Goal: Task Accomplishment & Management: Manage account settings

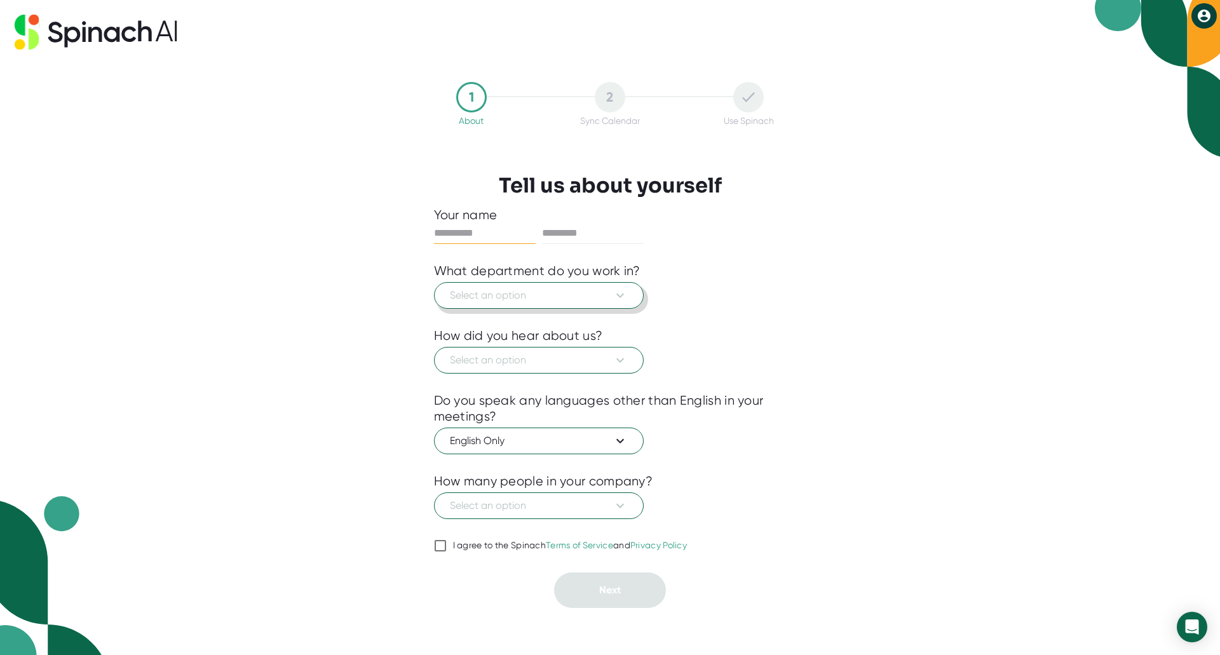
click at [590, 283] on button "Select an option" at bounding box center [539, 295] width 210 height 27
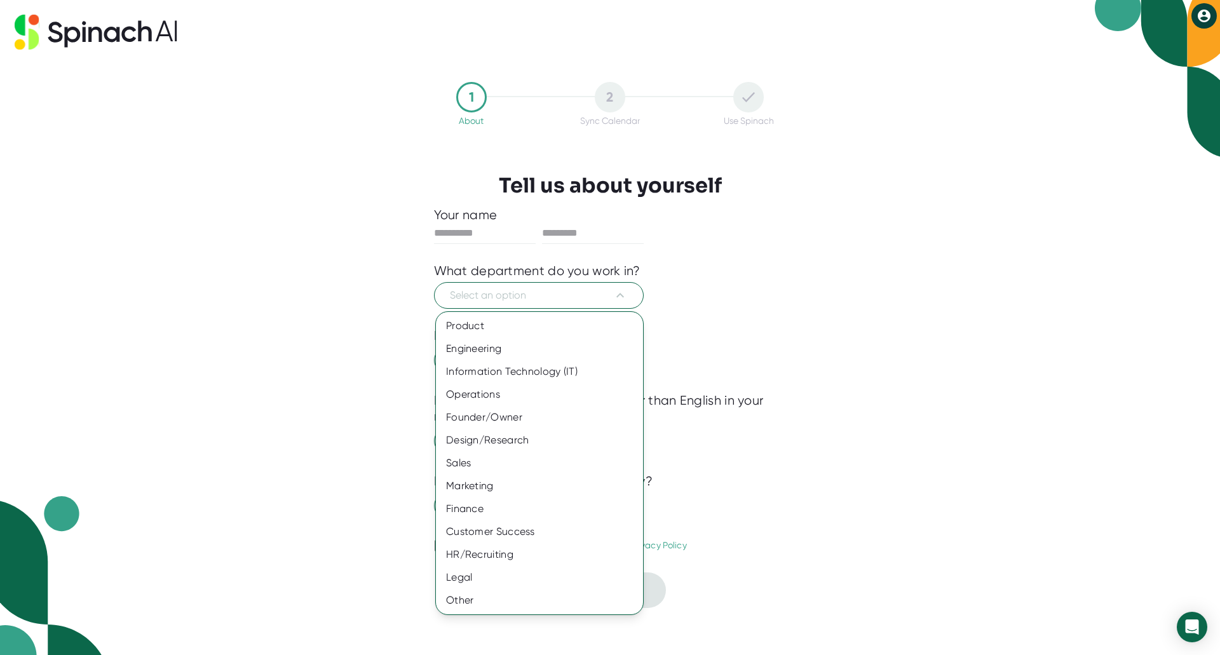
click at [799, 264] on div at bounding box center [610, 327] width 1220 height 655
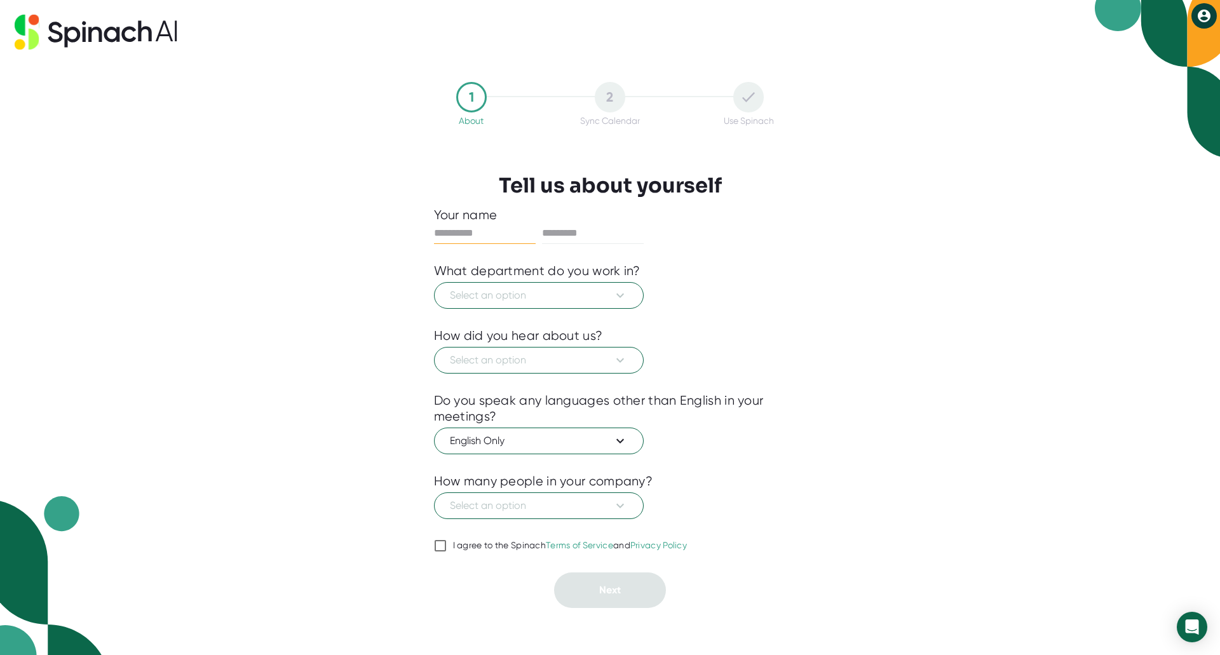
click at [484, 234] on input "text" at bounding box center [485, 233] width 102 height 20
type input "*******"
type input "*"
click at [497, 291] on span "Select an option" at bounding box center [539, 295] width 178 height 15
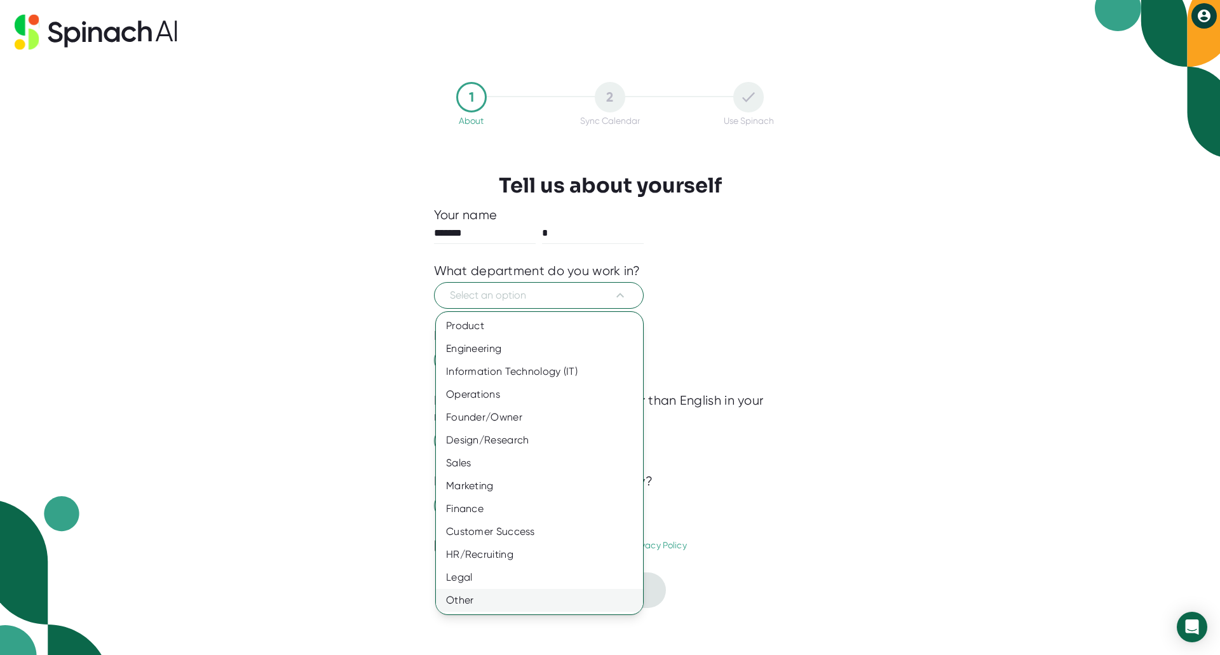
click at [457, 596] on div "Other" at bounding box center [539, 600] width 207 height 23
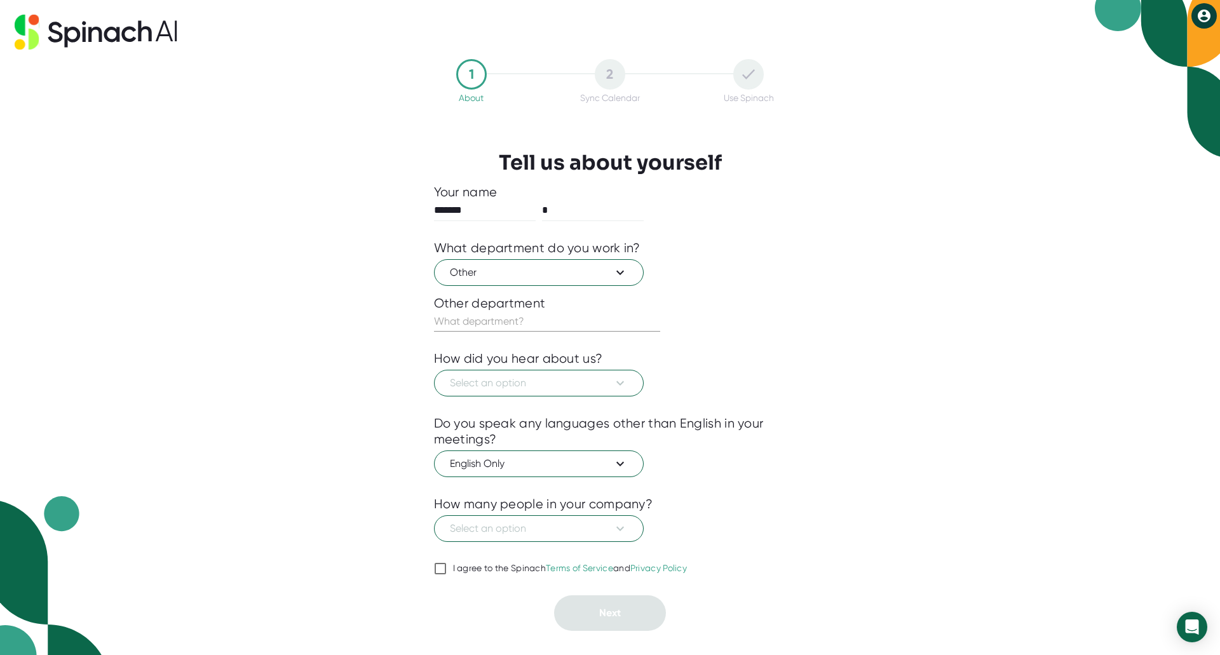
click at [520, 317] on input "text" at bounding box center [547, 321] width 226 height 20
click at [531, 389] on span "Select an option" at bounding box center [539, 383] width 178 height 15
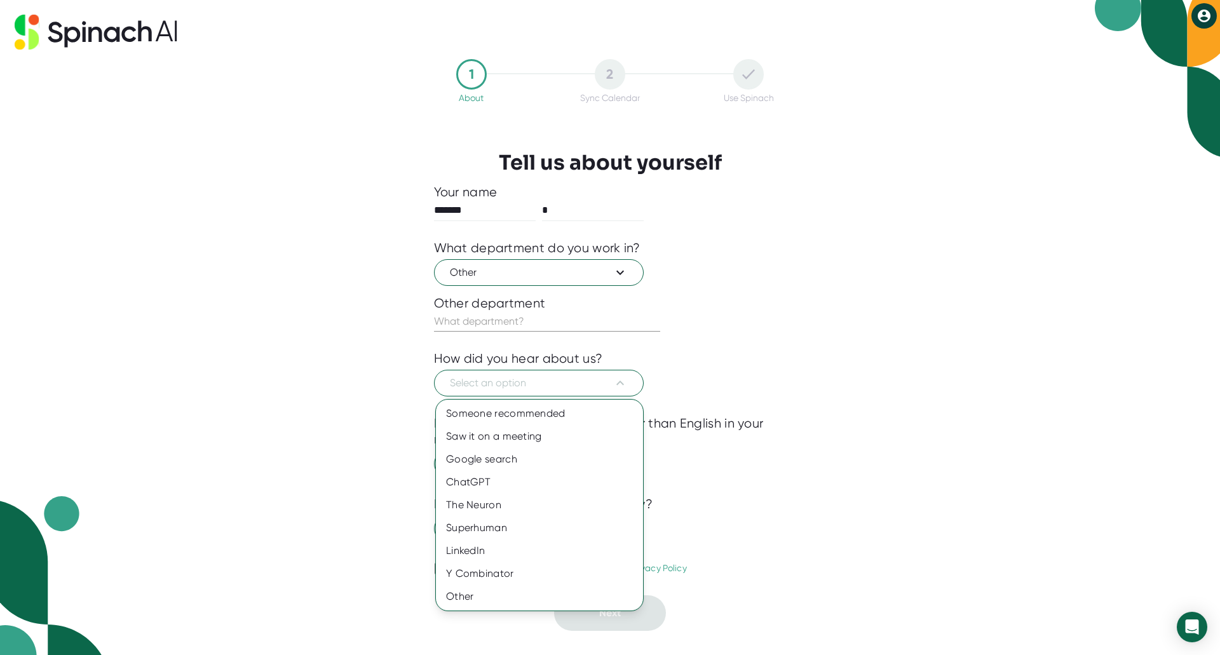
click at [529, 383] on div at bounding box center [610, 327] width 1220 height 655
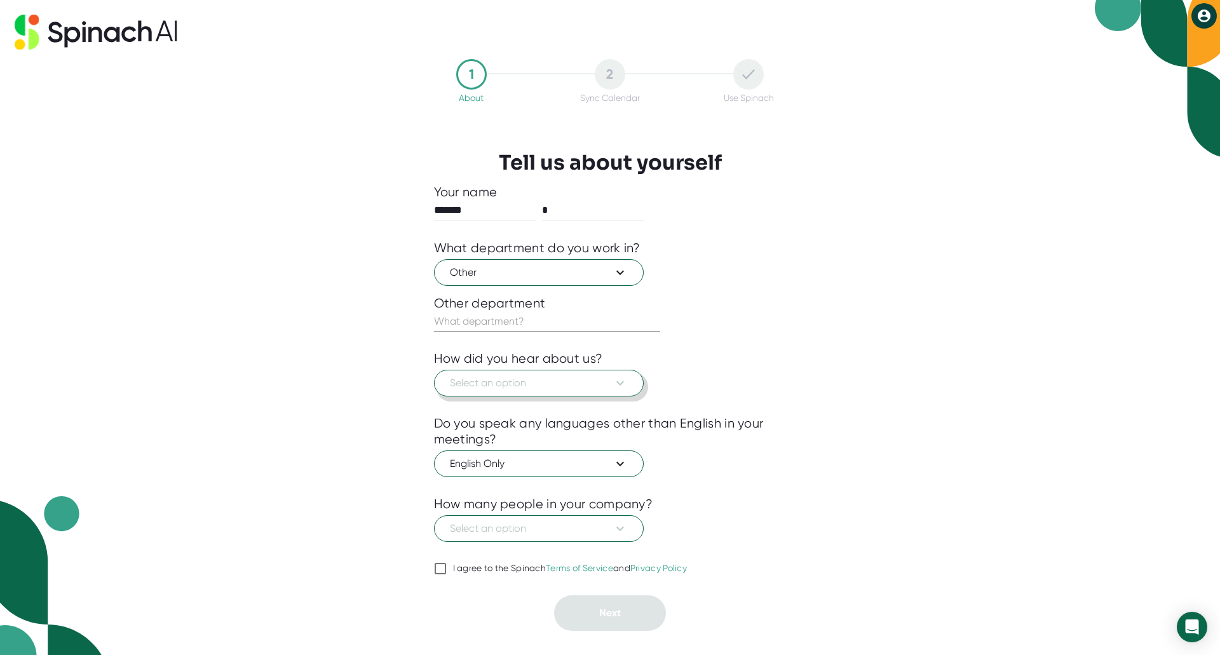
click at [524, 379] on span "Select an option" at bounding box center [539, 383] width 178 height 15
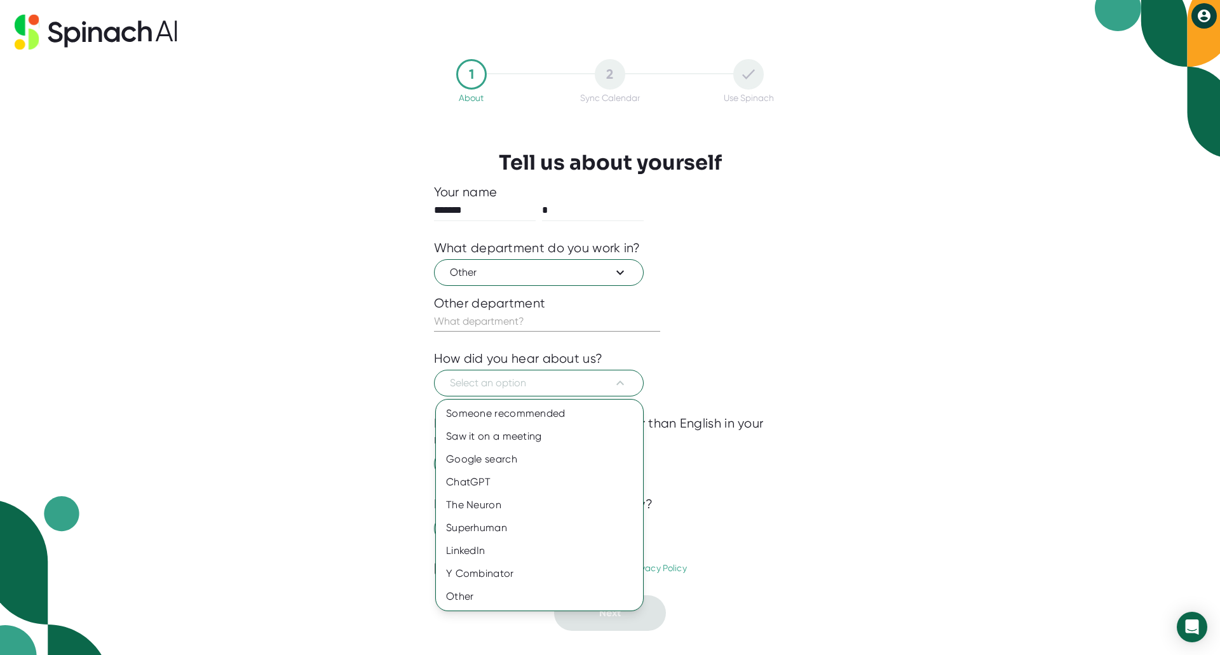
click at [485, 329] on div at bounding box center [610, 327] width 1220 height 655
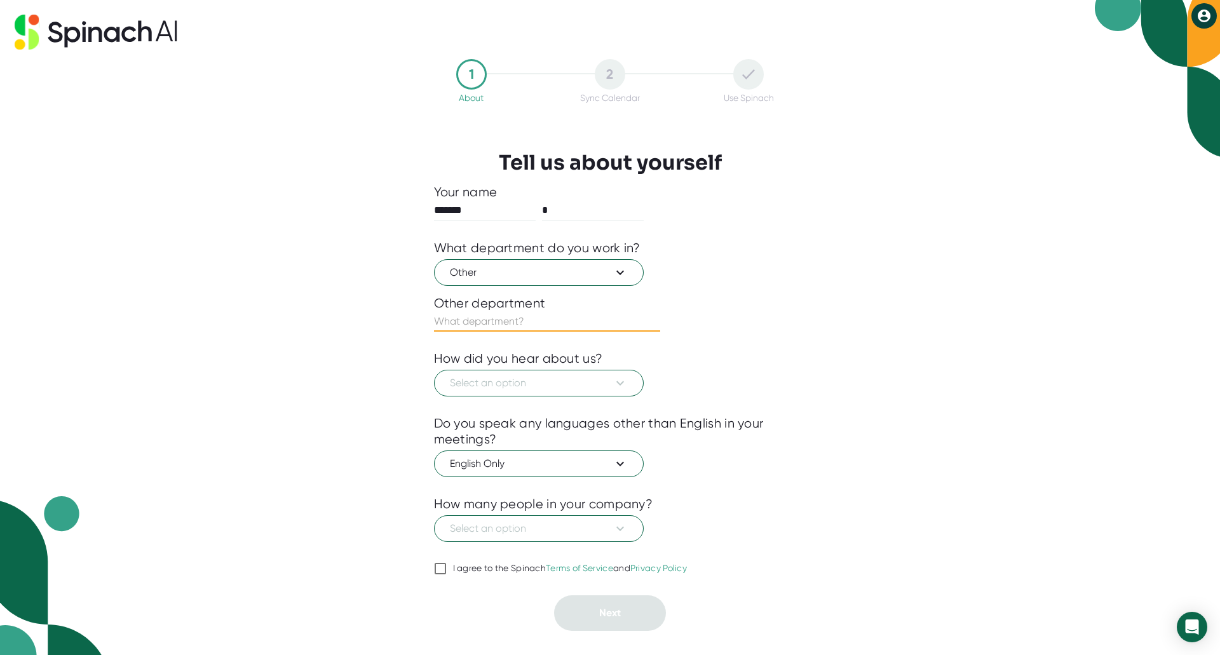
click at [482, 323] on input "text" at bounding box center [547, 321] width 226 height 20
type input "test"
click at [566, 379] on span "Select an option" at bounding box center [539, 383] width 178 height 15
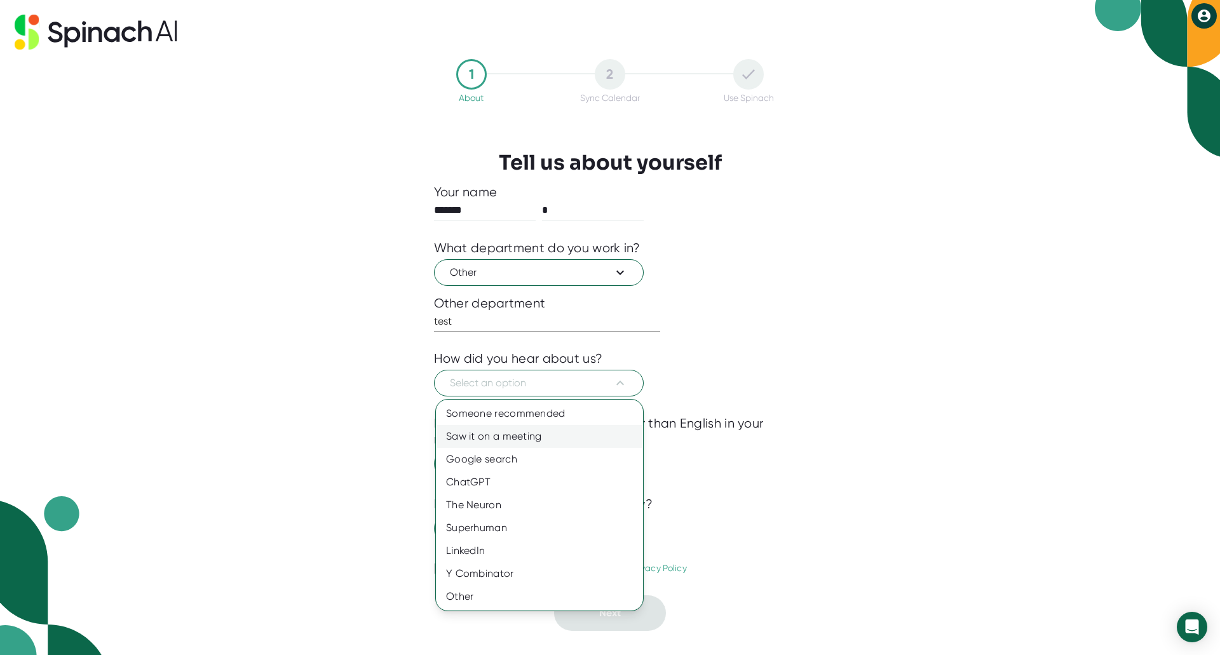
click at [536, 433] on div "Saw it on a meeting" at bounding box center [539, 436] width 207 height 23
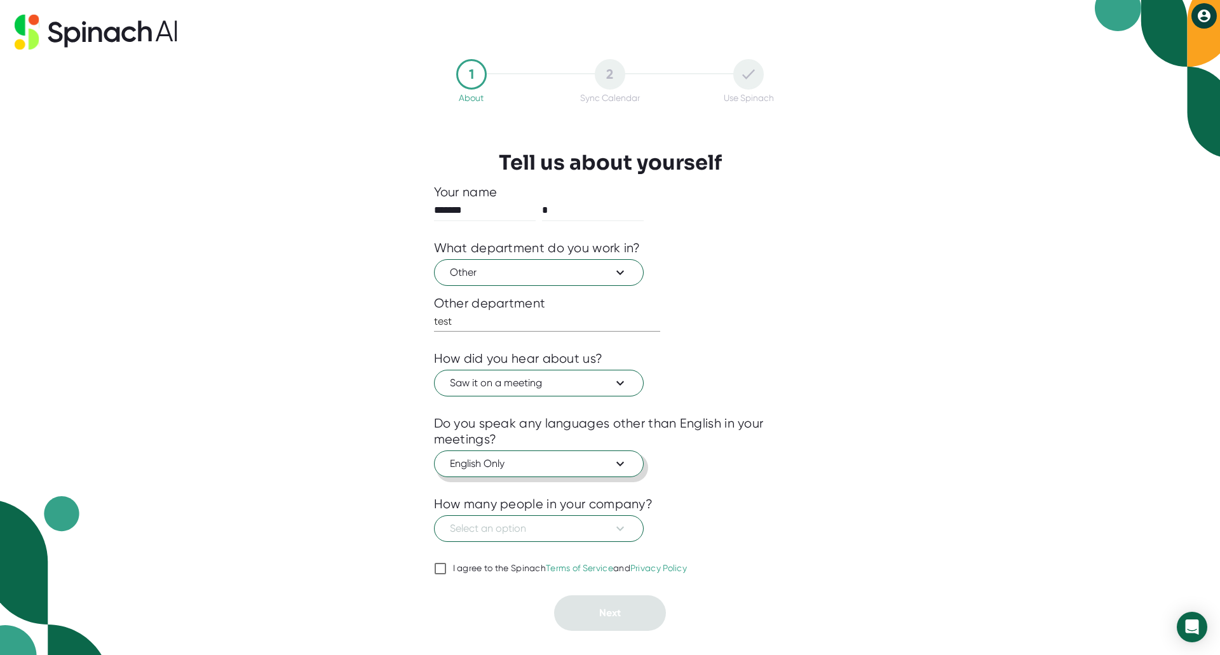
click at [546, 466] on span "English Only" at bounding box center [539, 463] width 178 height 15
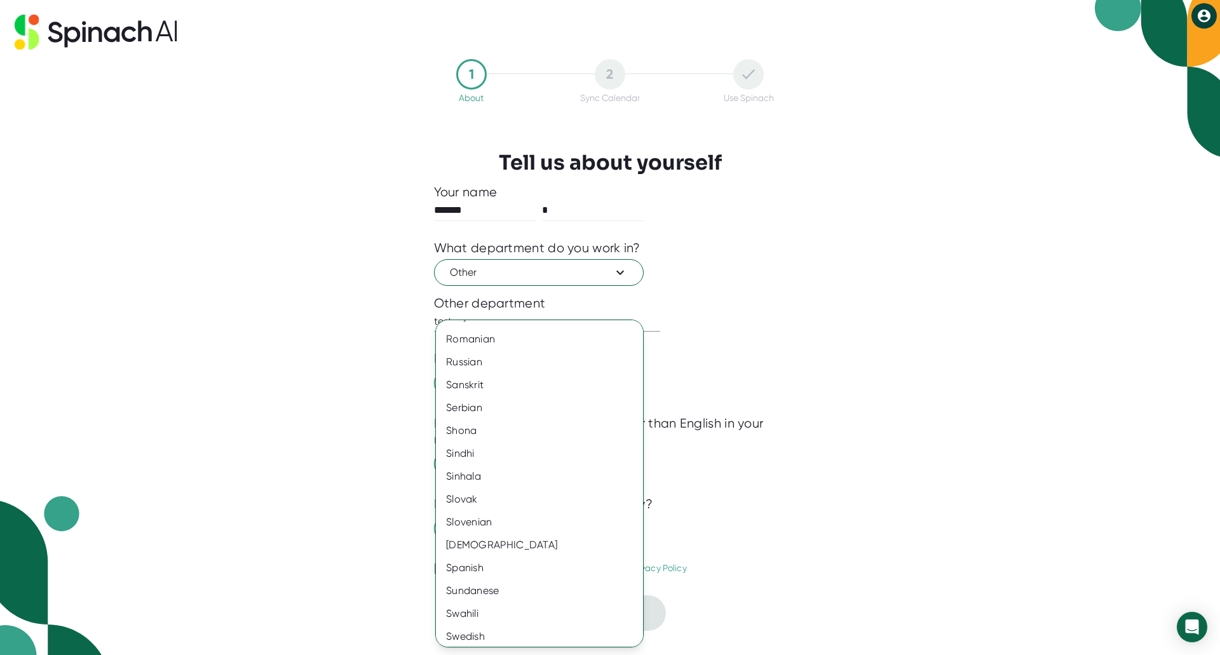
scroll to position [2097, 0]
click at [899, 391] on div at bounding box center [610, 327] width 1220 height 655
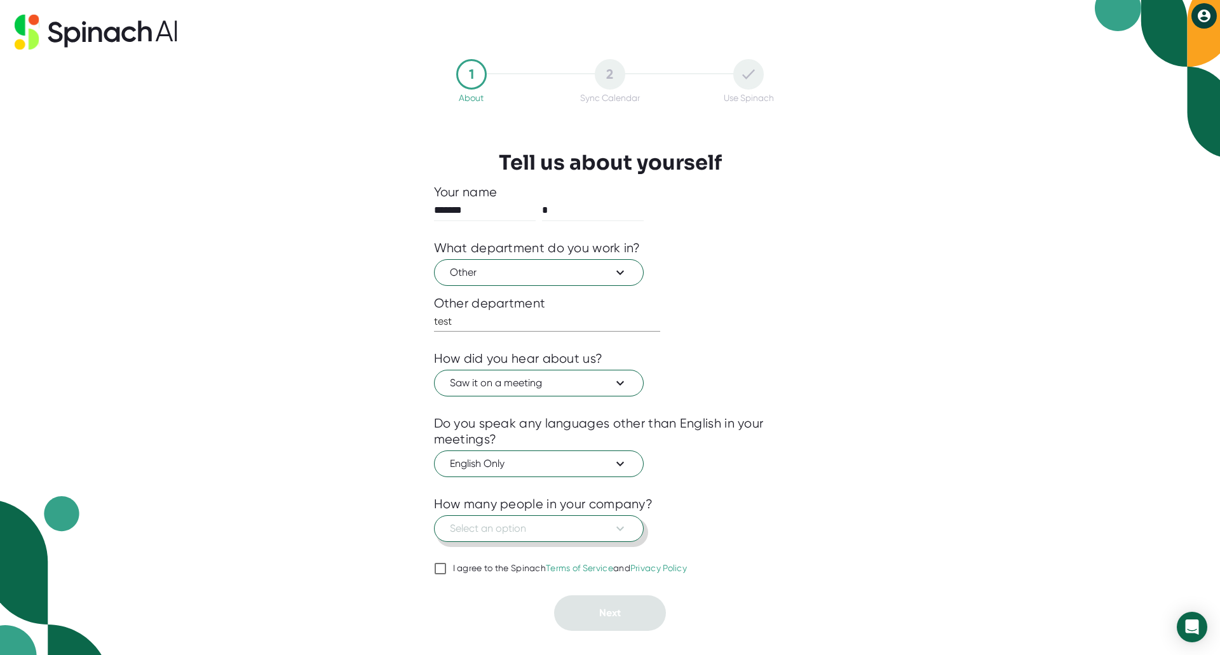
click at [535, 534] on span "Select an option" at bounding box center [539, 528] width 178 height 15
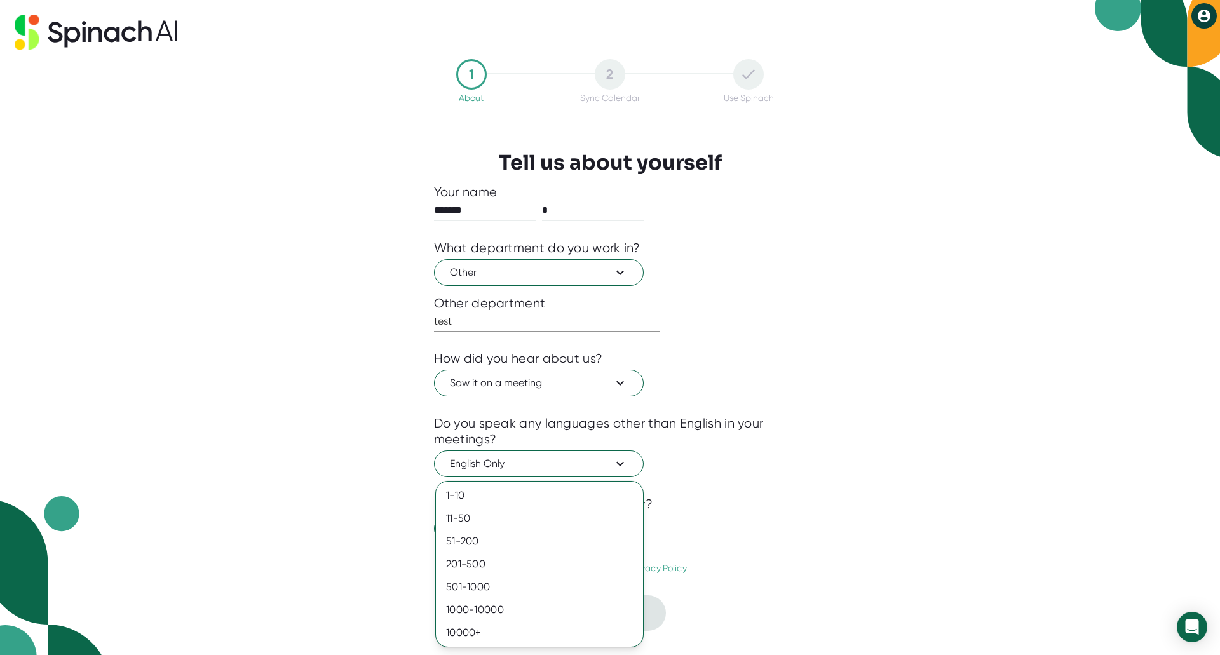
click at [778, 477] on div at bounding box center [610, 327] width 1220 height 655
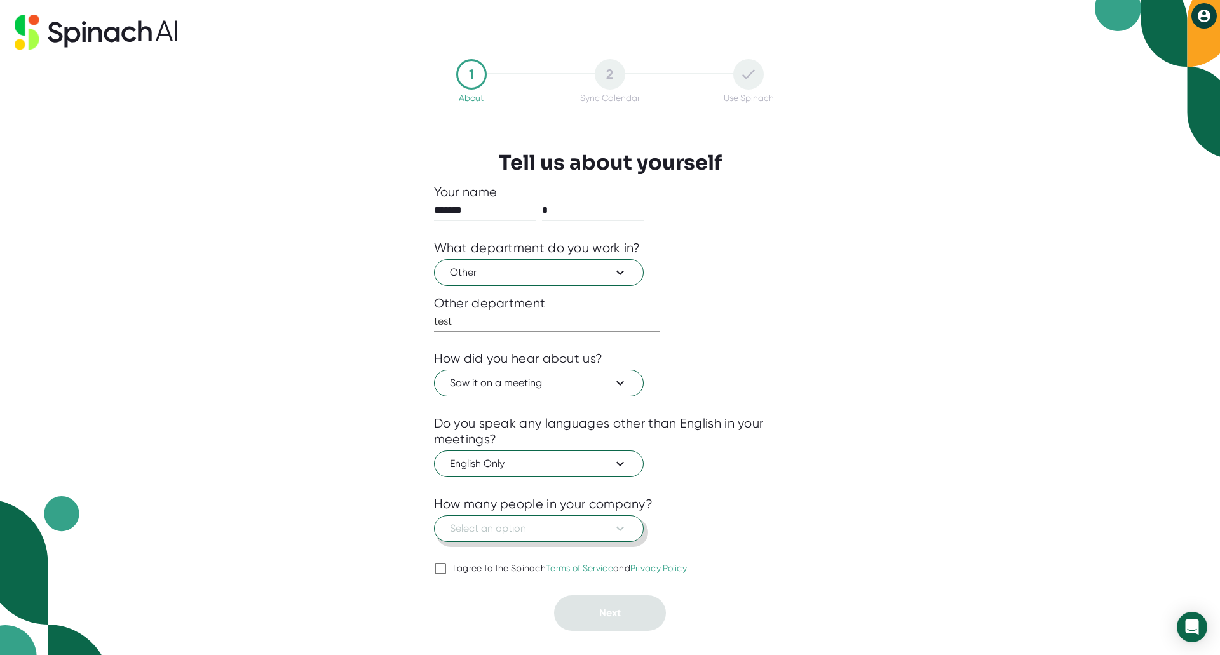
click at [565, 521] on span "Select an option" at bounding box center [539, 528] width 178 height 15
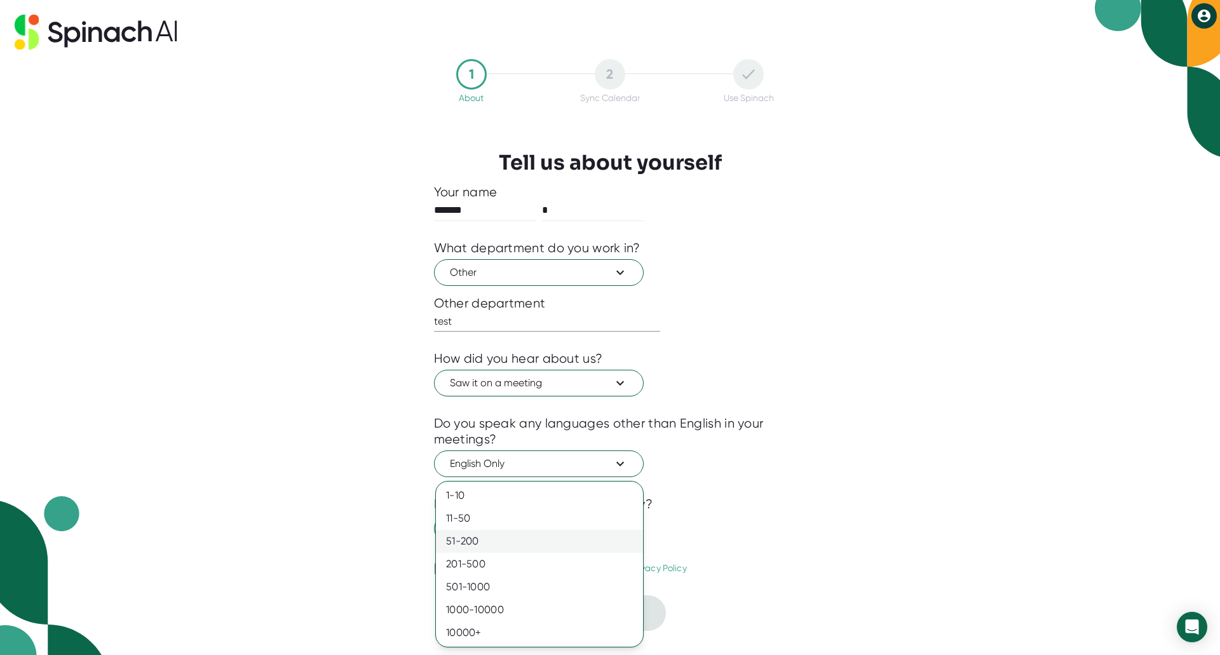
click at [541, 534] on div "51-200" at bounding box center [539, 541] width 207 height 23
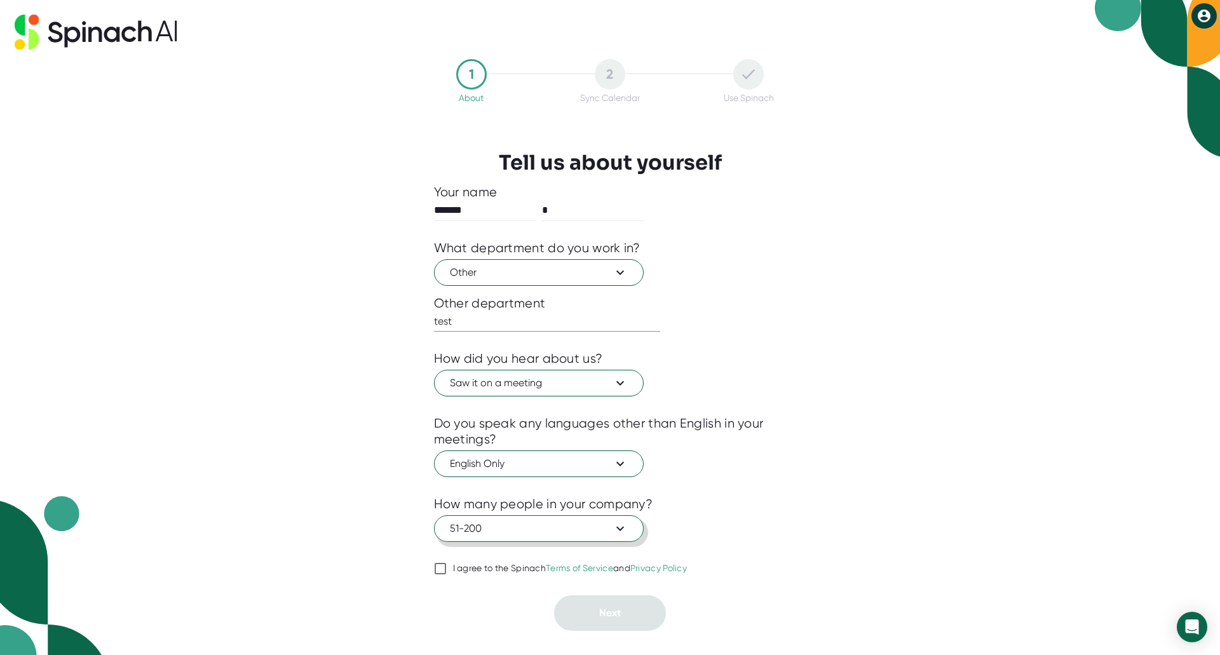
click at [473, 536] on span "51-200" at bounding box center [539, 528] width 178 height 15
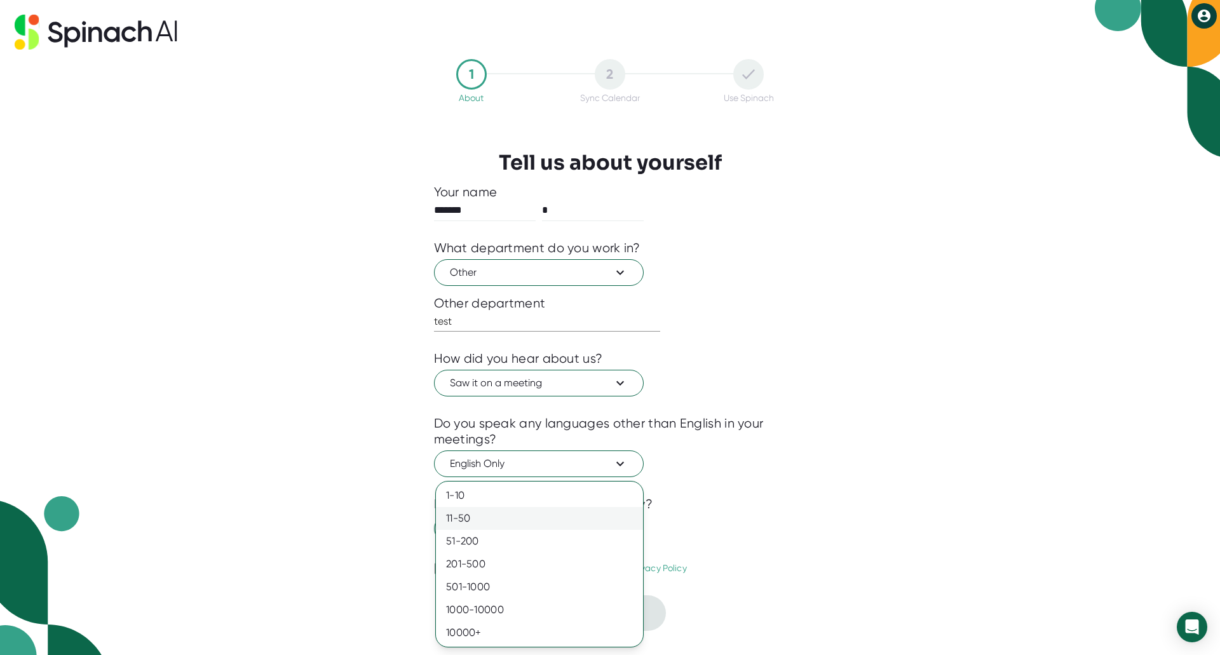
click at [471, 520] on div "11-50" at bounding box center [539, 518] width 207 height 23
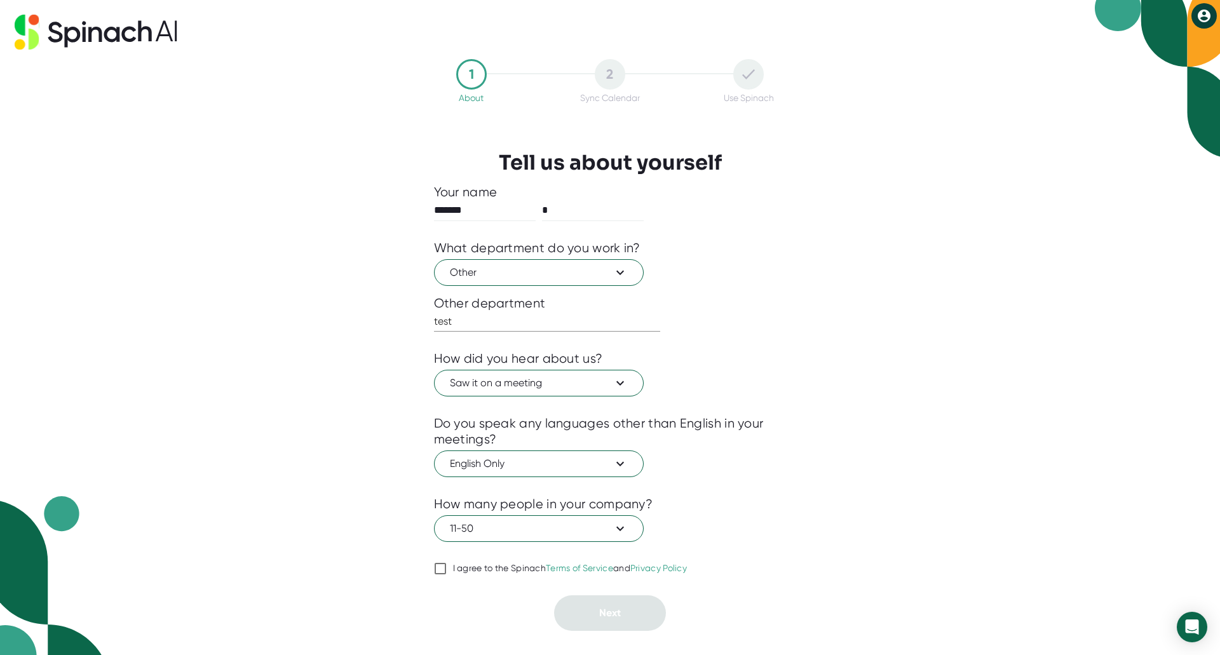
click at [444, 569] on input "I agree to the Spinach Terms of Service and Privacy Policy" at bounding box center [440, 568] width 13 height 15
checkbox input "true"
click at [624, 603] on button "Next" at bounding box center [610, 613] width 112 height 36
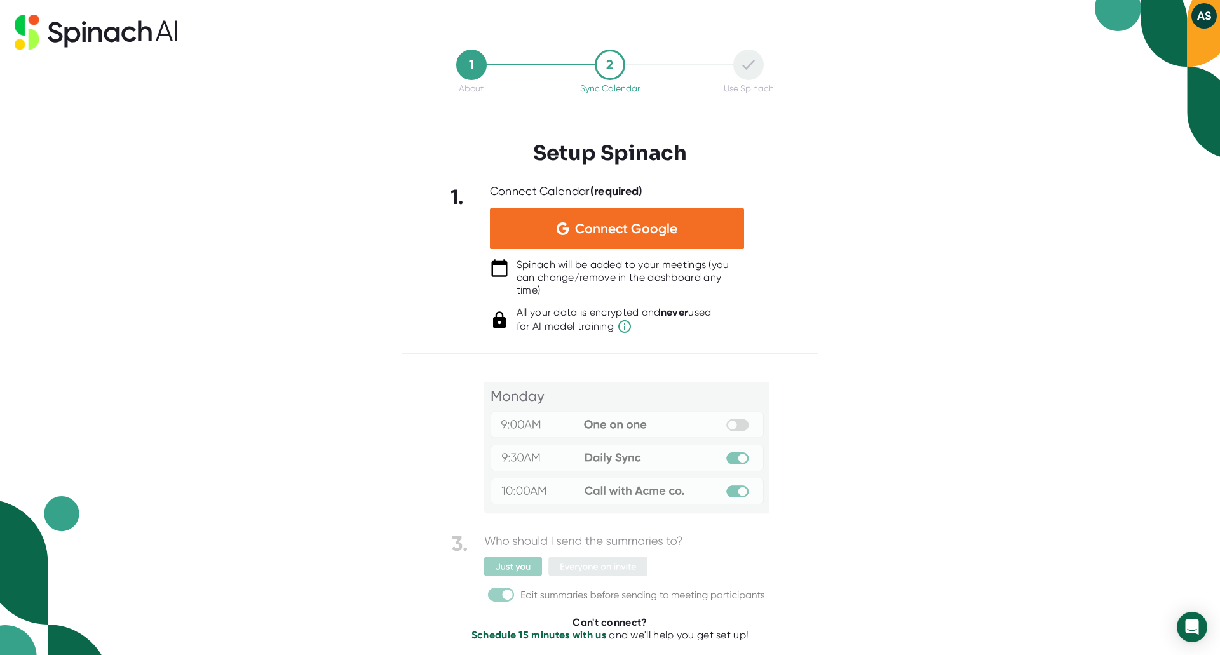
scroll to position [26, 0]
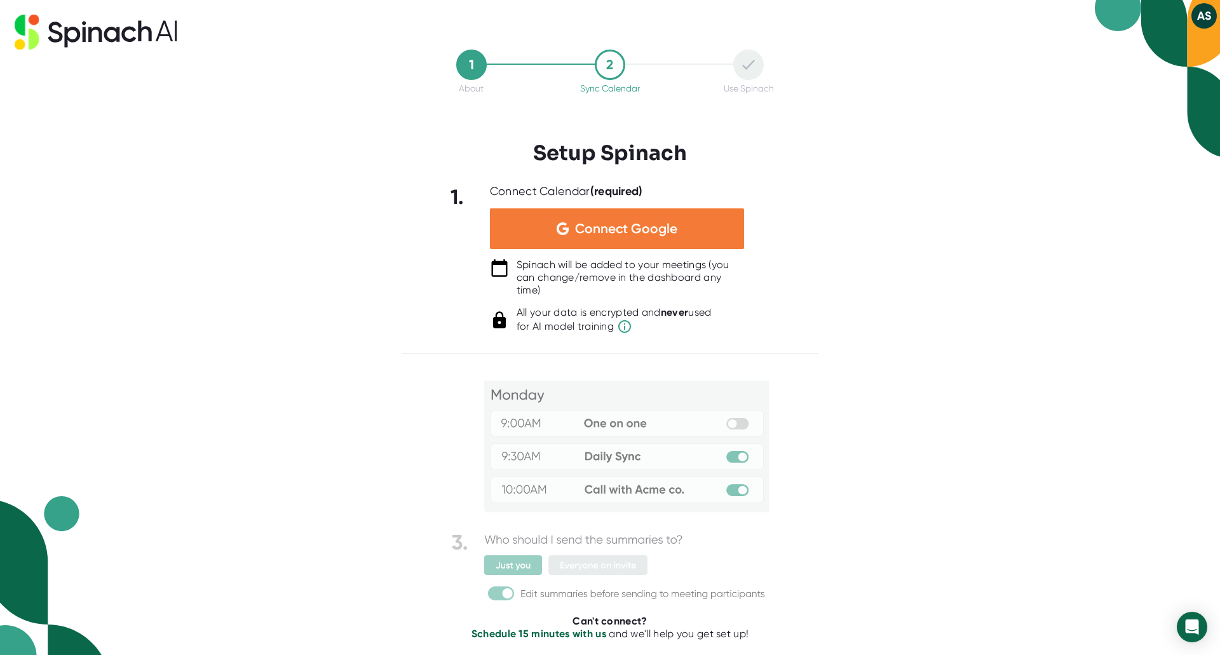
click at [607, 229] on span "Connect Google" at bounding box center [626, 228] width 102 height 13
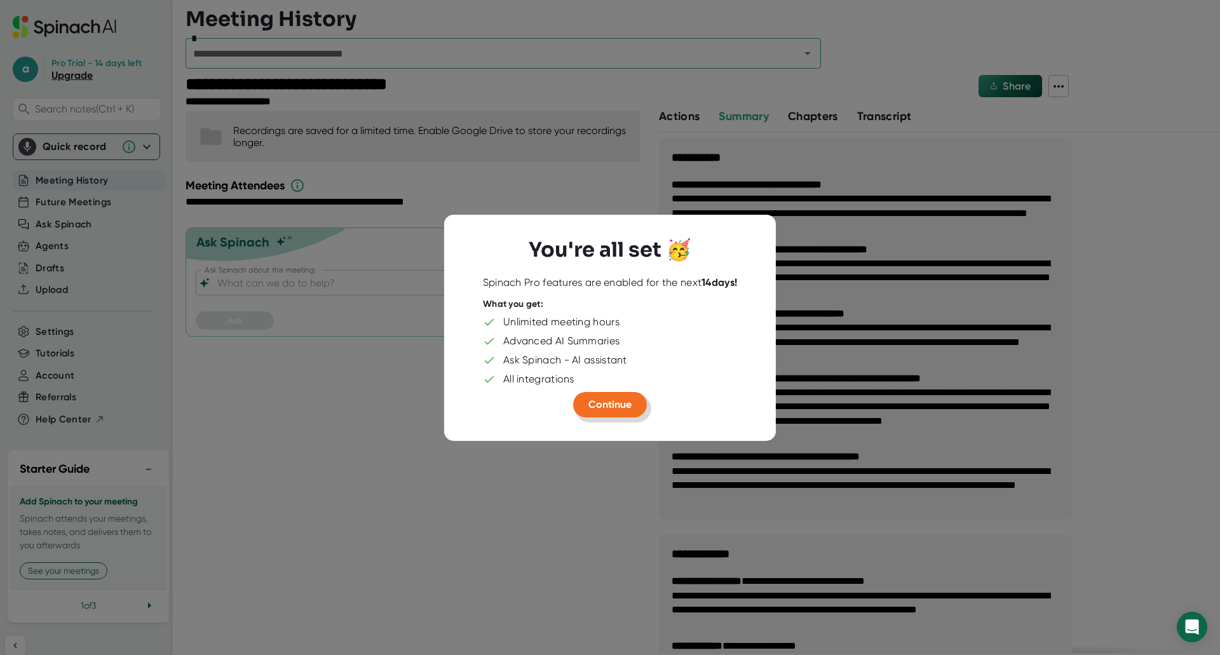
click at [609, 407] on span "Continue" at bounding box center [609, 404] width 43 height 12
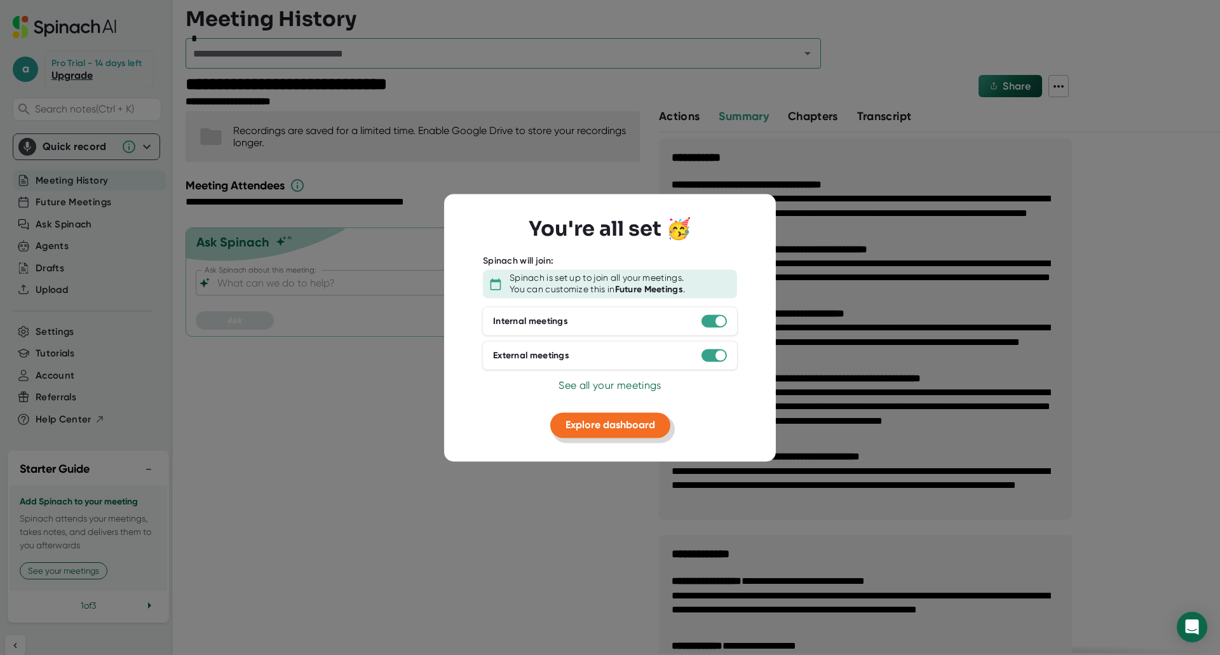
click at [604, 426] on span "Explore dashboard" at bounding box center [611, 425] width 90 height 12
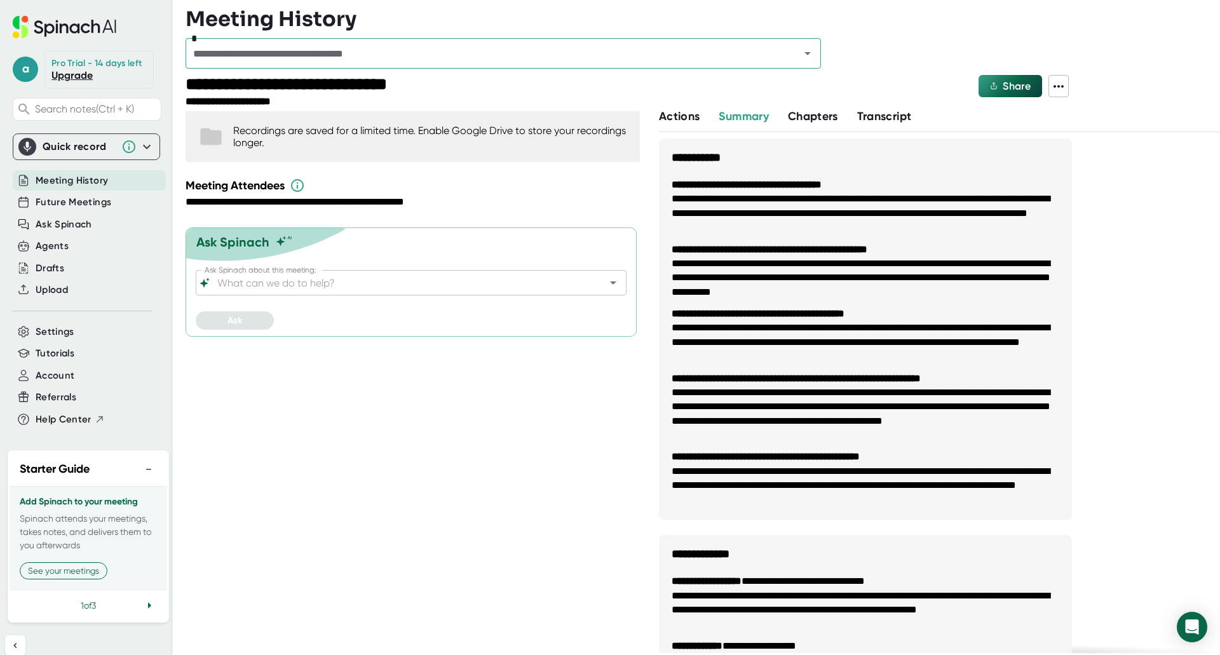
click at [482, 409] on div "**********" at bounding box center [415, 381] width 458 height 547
click at [68, 210] on span "Future Meetings" at bounding box center [74, 202] width 76 height 15
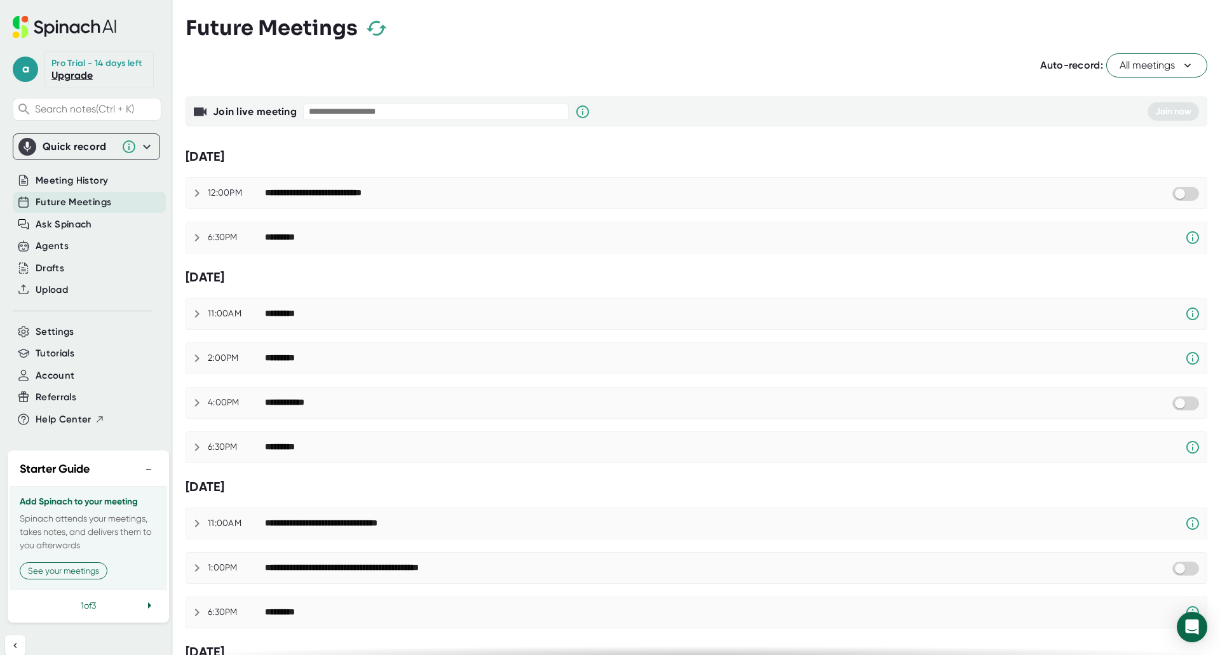
click at [200, 240] on icon at bounding box center [196, 237] width 15 height 15
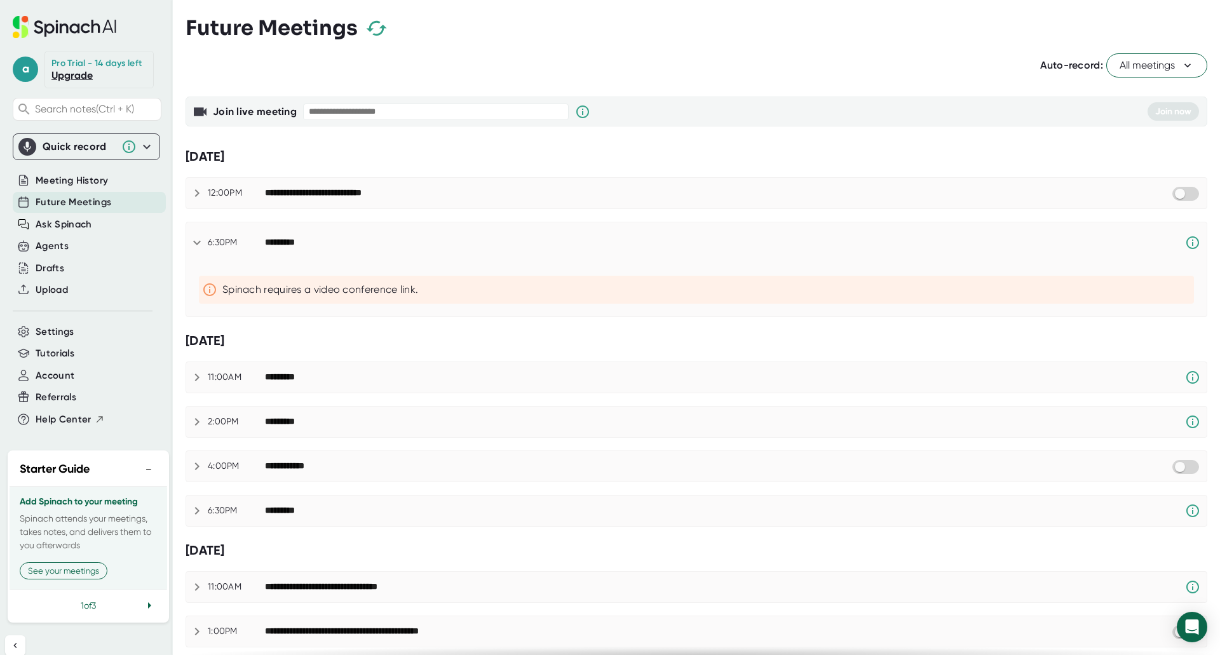
click at [198, 238] on icon at bounding box center [196, 242] width 15 height 15
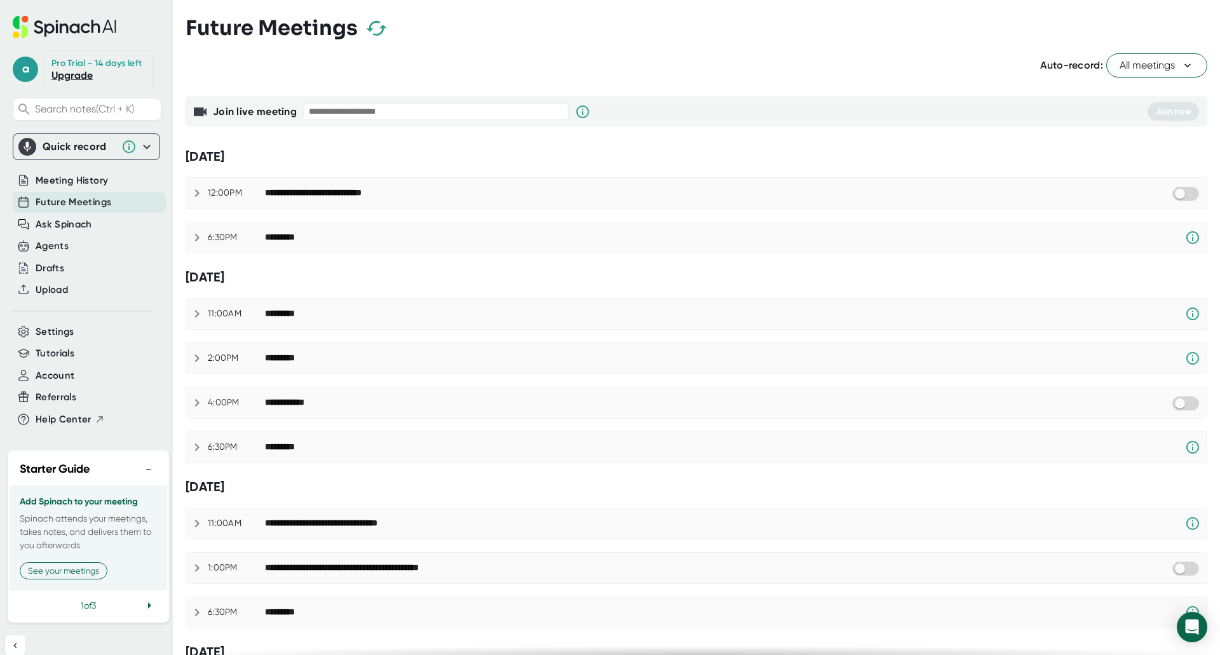
drag, startPoint x: 247, startPoint y: 241, endPoint x: 199, endPoint y: 271, distance: 56.8
click at [199, 271] on div "[DATE]" at bounding box center [697, 277] width 1022 height 16
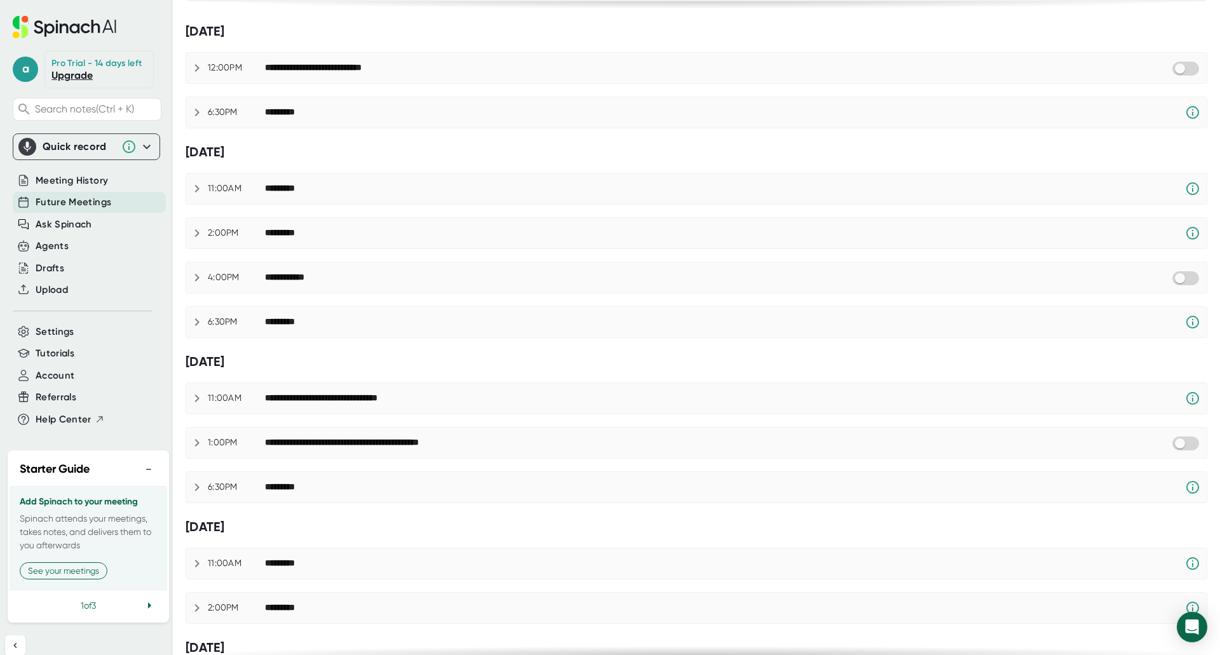
scroll to position [127, 0]
click at [1173, 276] on input "checkbox" at bounding box center [1180, 276] width 36 height 11
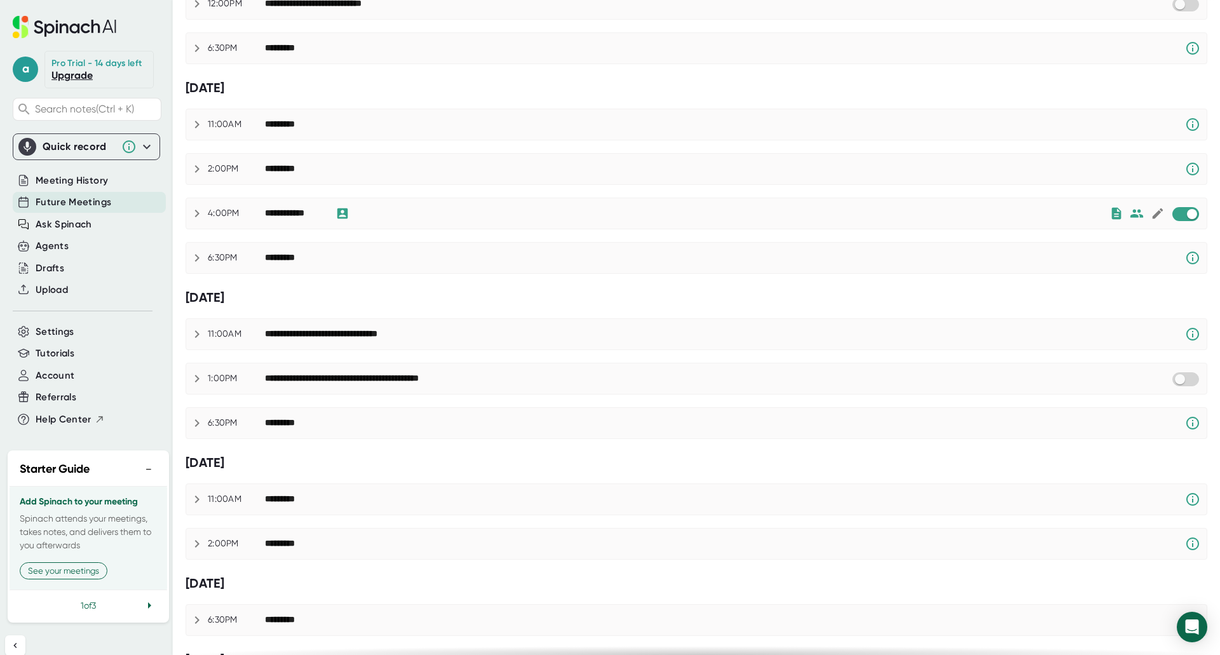
scroll to position [191, 0]
click at [1176, 213] on input "checkbox" at bounding box center [1192, 212] width 36 height 11
checkbox input "true"
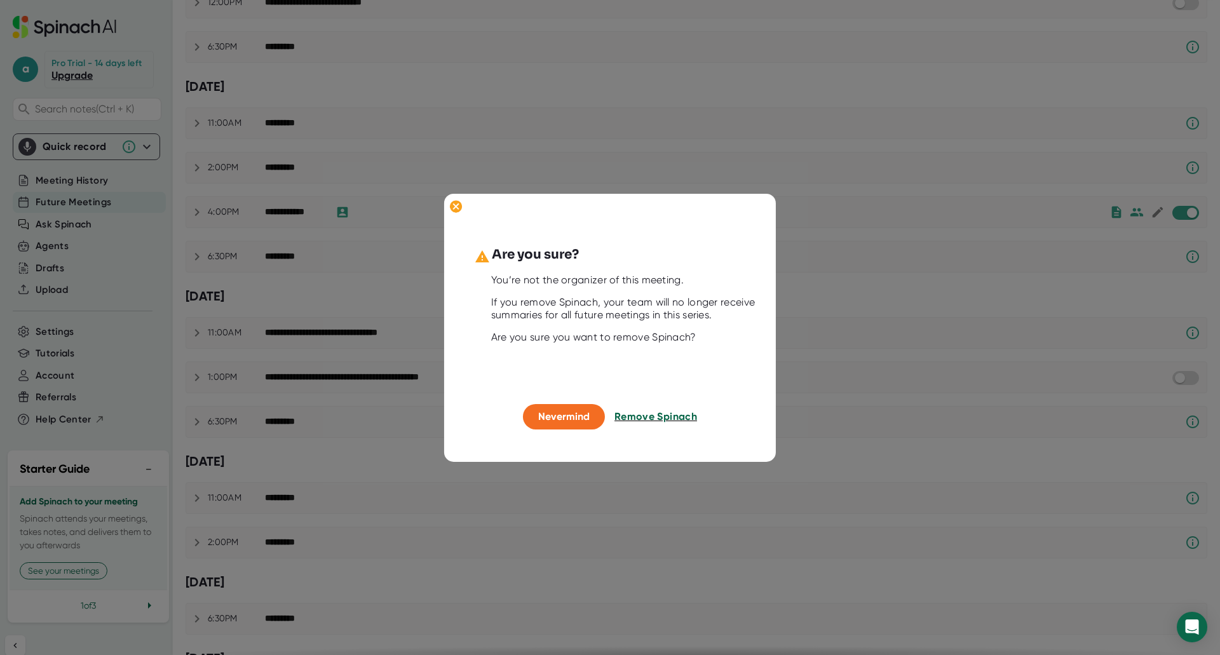
click at [655, 418] on span "Remove Spinach" at bounding box center [655, 417] width 83 height 12
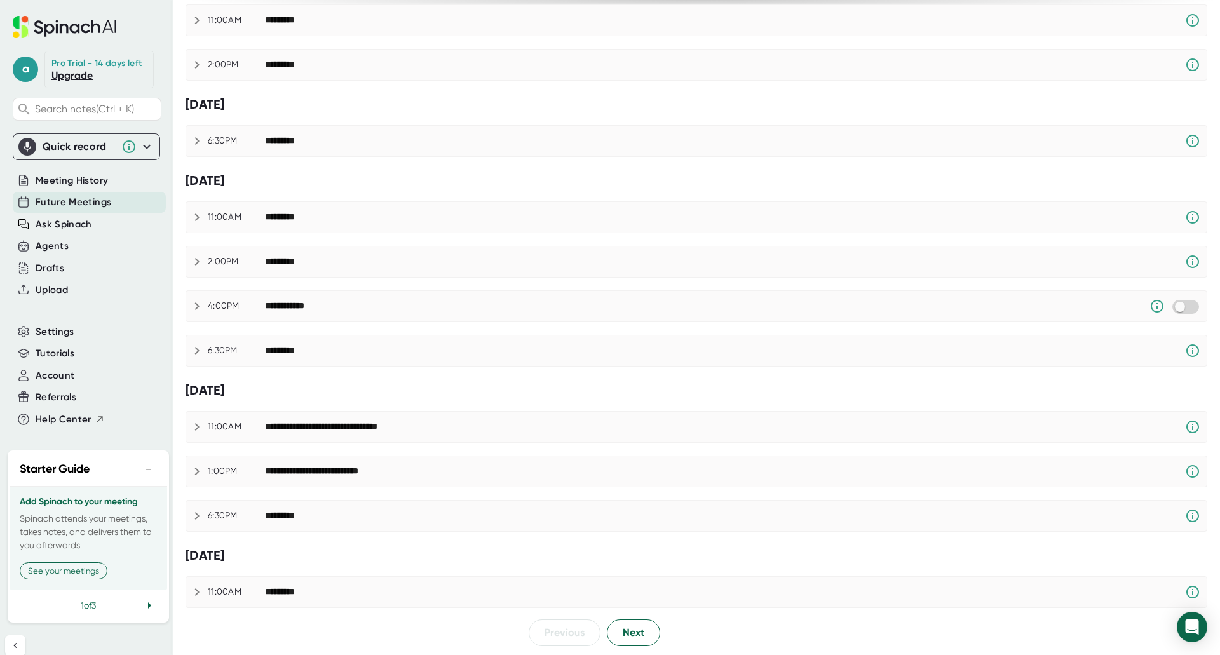
scroll to position [669, 0]
click at [628, 627] on span "Next" at bounding box center [634, 632] width 22 height 15
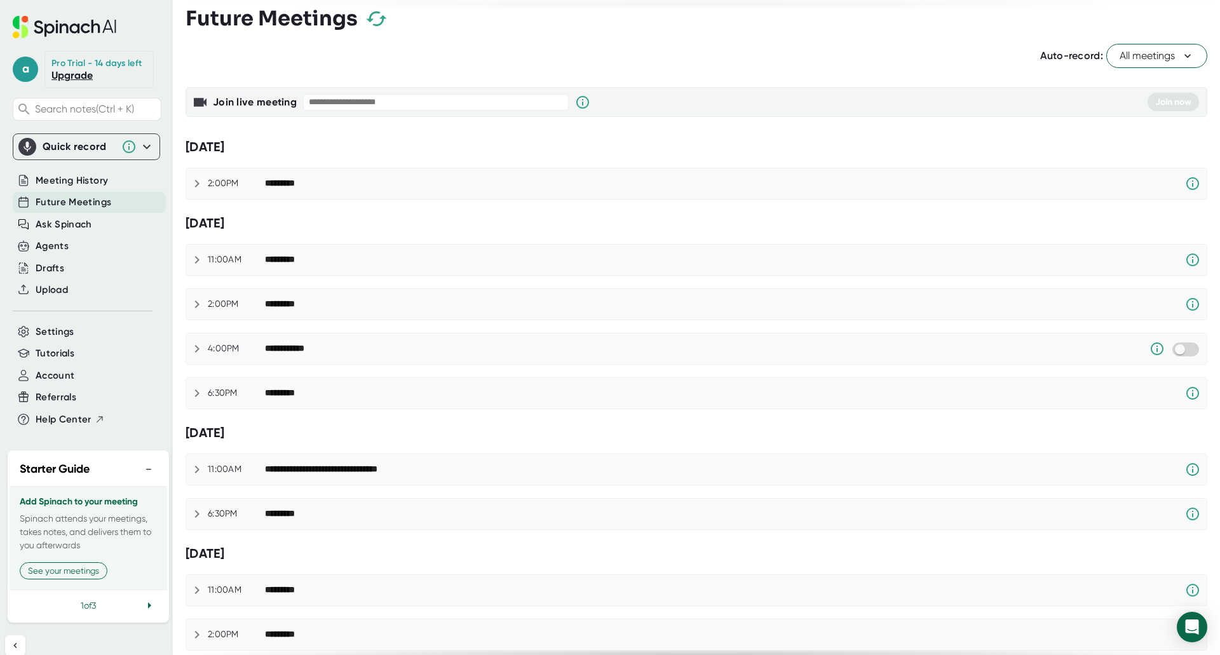
scroll to position [0, 0]
